Goal: Transaction & Acquisition: Subscribe to service/newsletter

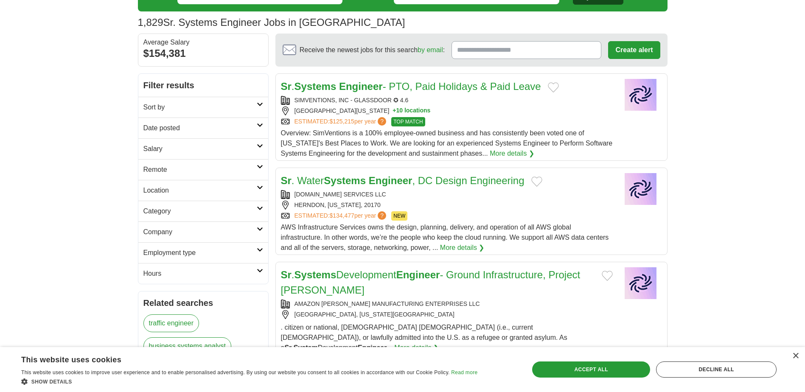
scroll to position [42, 0]
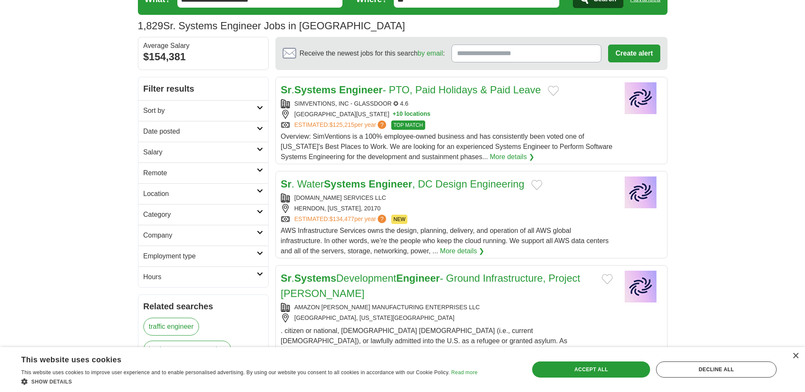
click at [189, 152] on h2 "Salary" at bounding box center [199, 152] width 113 height 10
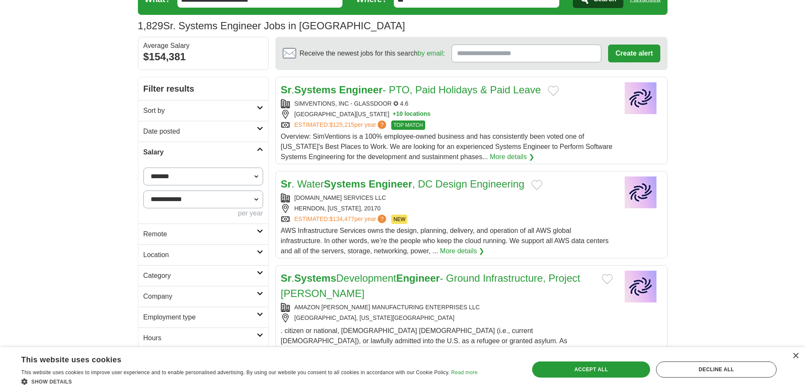
click at [243, 200] on select "**********" at bounding box center [203, 199] width 120 height 18
click at [168, 255] on h2 "Location" at bounding box center [199, 255] width 113 height 10
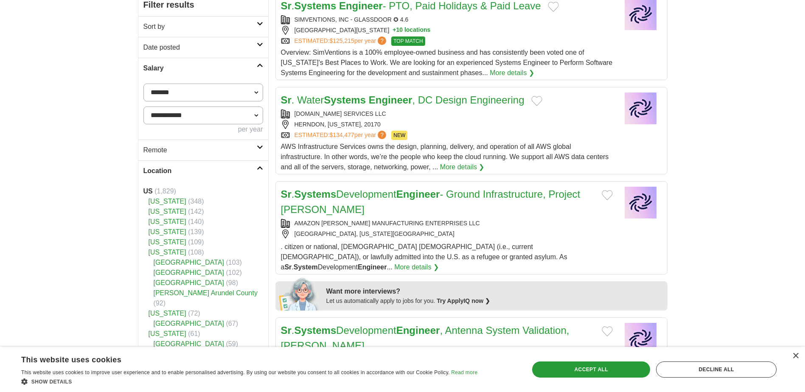
scroll to position [127, 0]
click at [162, 231] on link "[US_STATE]" at bounding box center [167, 230] width 38 height 7
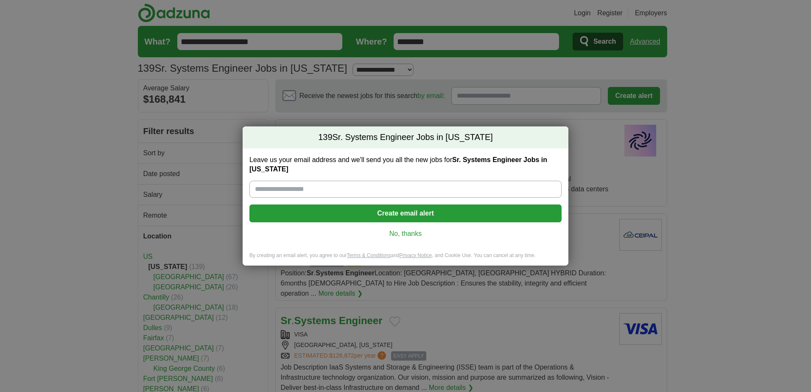
click at [405, 230] on link "No, thanks" at bounding box center [405, 233] width 299 height 9
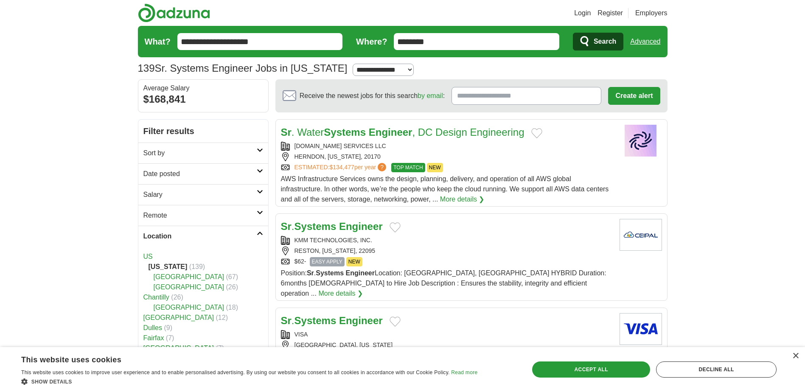
click at [163, 10] on img at bounding box center [174, 12] width 72 height 19
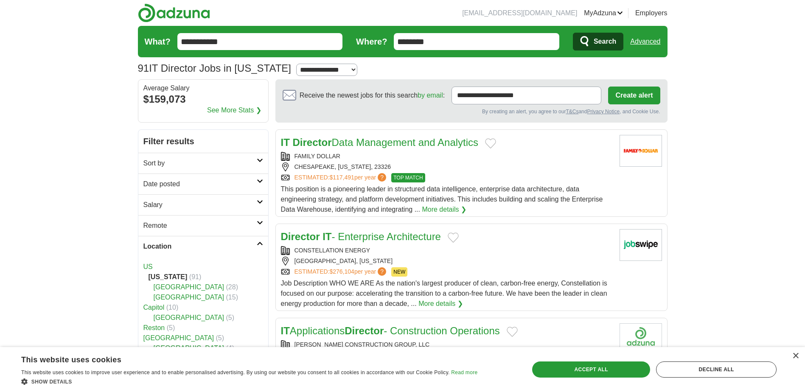
click at [616, 13] on link "MyAdzuna" at bounding box center [603, 13] width 39 height 10
click at [0, 0] on link "Preferences" at bounding box center [0, 0] width 0 height 0
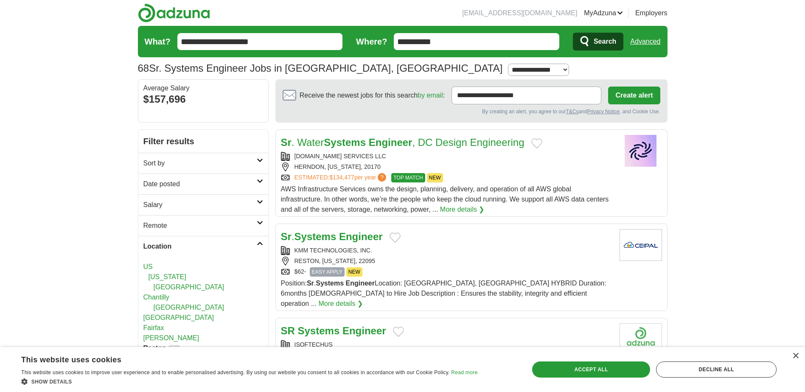
click at [0, 0] on link "Logout" at bounding box center [0, 0] width 0 height 0
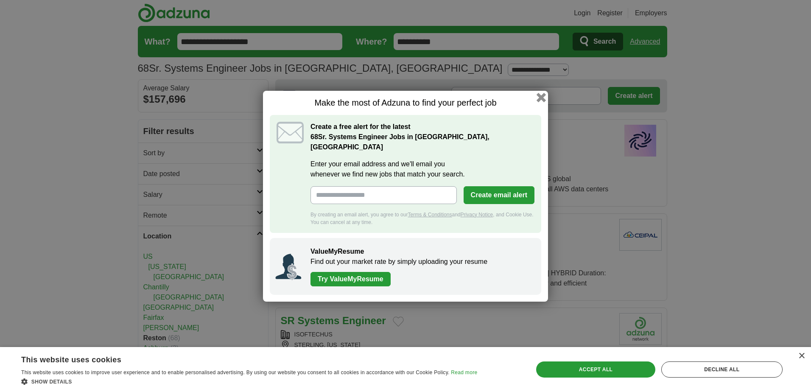
click at [544, 99] on button "button" at bounding box center [541, 96] width 9 height 9
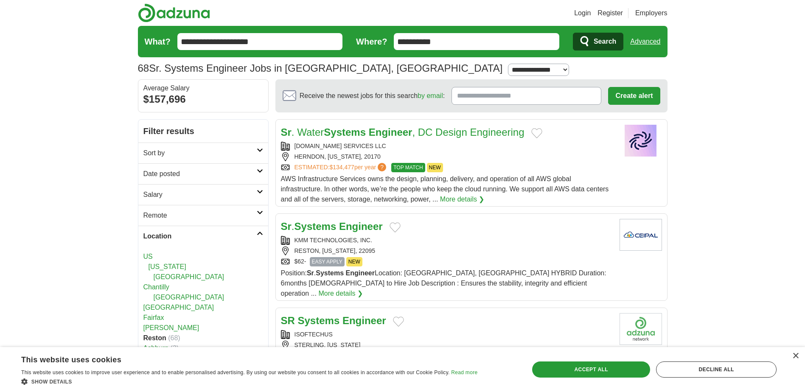
click at [577, 11] on link "Login" at bounding box center [582, 13] width 17 height 10
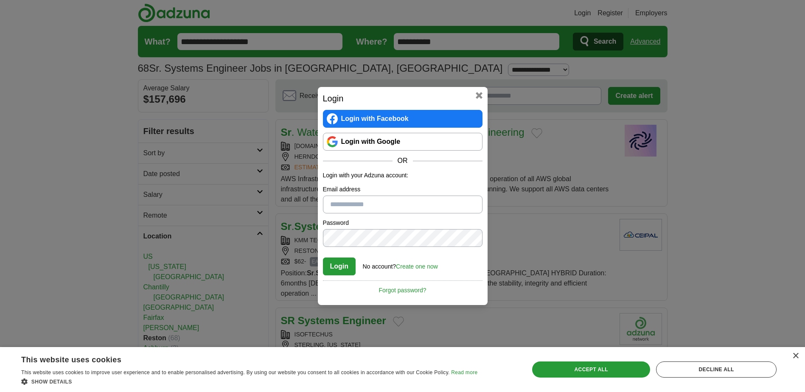
click at [367, 141] on link "Login with Google" at bounding box center [403, 142] width 160 height 18
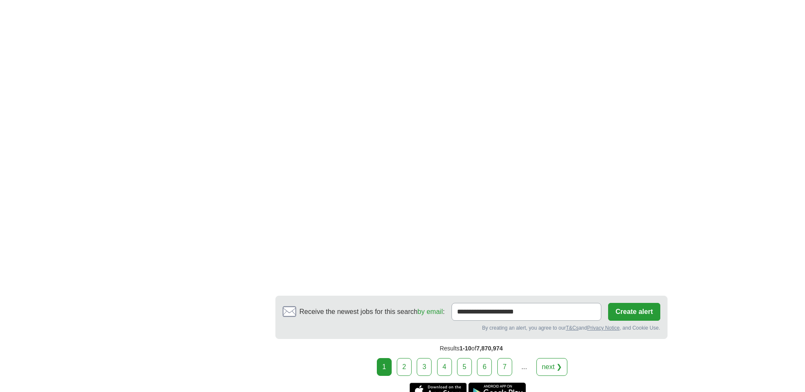
scroll to position [1556, 0]
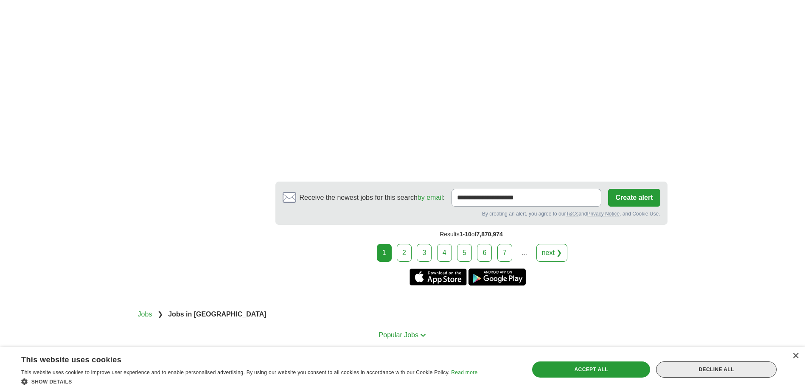
click at [708, 367] on div "Decline all" at bounding box center [716, 369] width 120 height 16
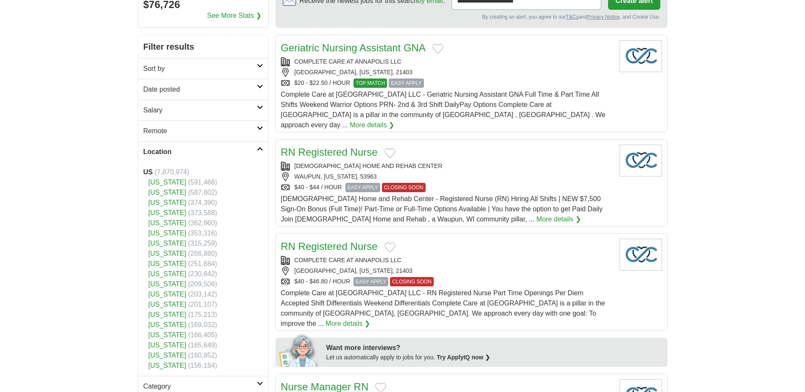
scroll to position [0, 0]
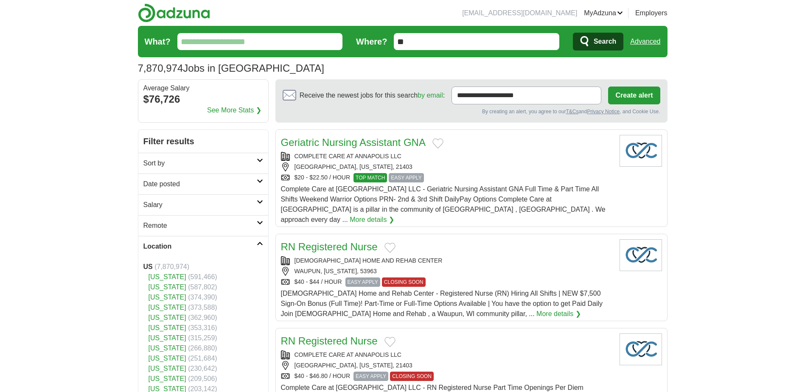
click at [0, 0] on link "Resumes" at bounding box center [0, 0] width 0 height 0
